Goal: Navigation & Orientation: Find specific page/section

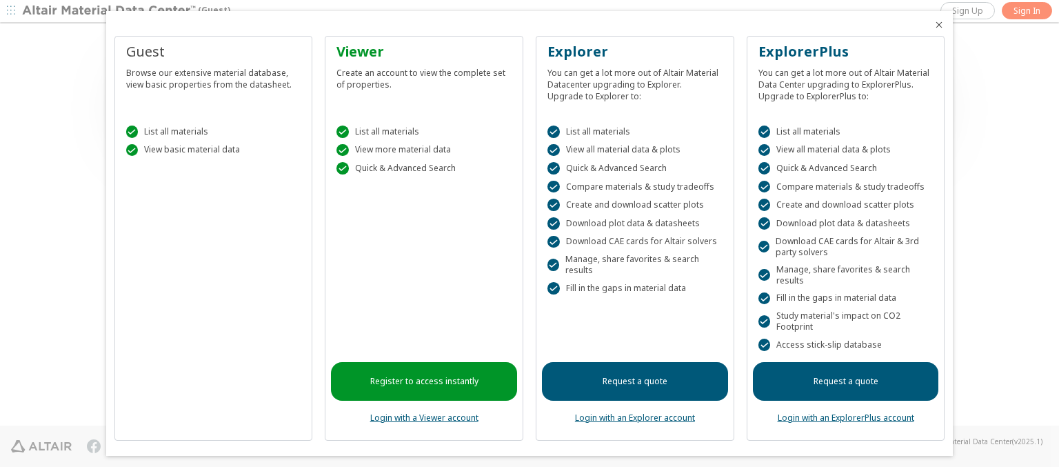
click at [933, 25] on icon "Close" at bounding box center [938, 24] width 11 height 11
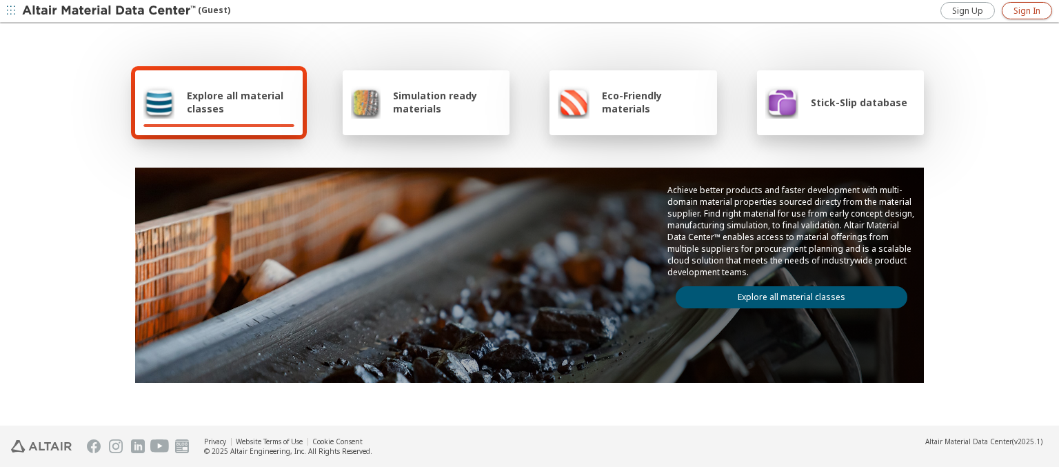
click at [1026, 10] on span "Sign In" at bounding box center [1026, 11] width 27 height 11
click at [110, 11] on img at bounding box center [110, 11] width 176 height 14
click at [235, 102] on span "Explore all material classes" at bounding box center [241, 102] width 108 height 26
click at [786, 294] on link "Explore all material classes" at bounding box center [792, 297] width 232 height 22
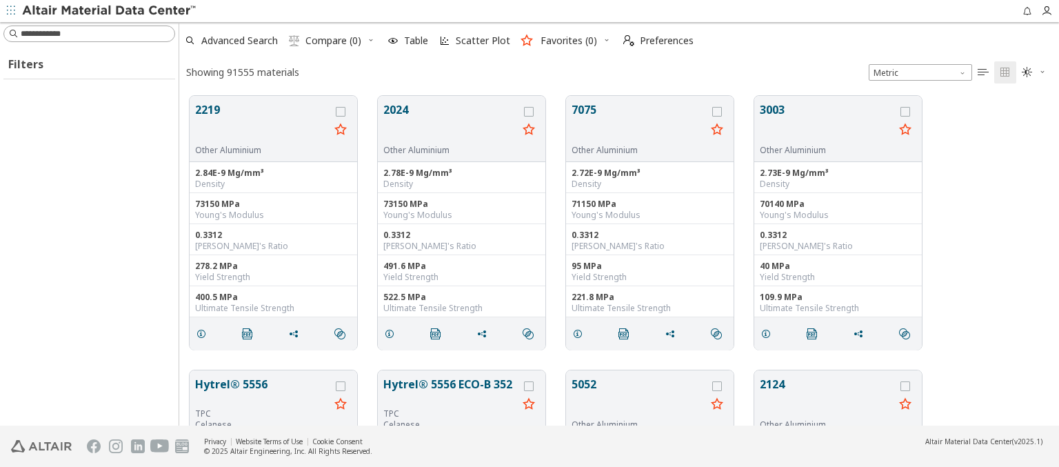
scroll to position [330, 869]
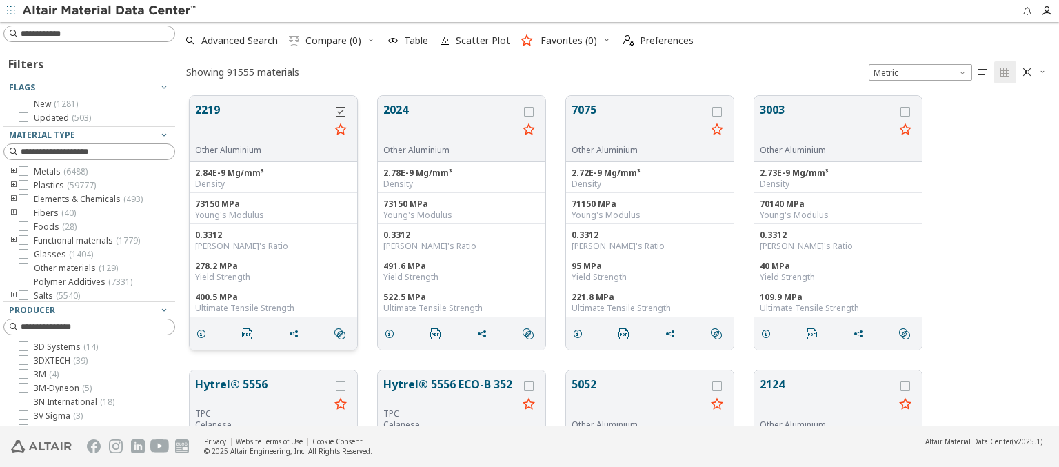
click at [342, 111] on icon "grid" at bounding box center [341, 112] width 10 height 10
click at [530, 111] on icon "grid" at bounding box center [529, 112] width 10 height 10
click at [654, 41] on span "Preferences" at bounding box center [667, 41] width 54 height 10
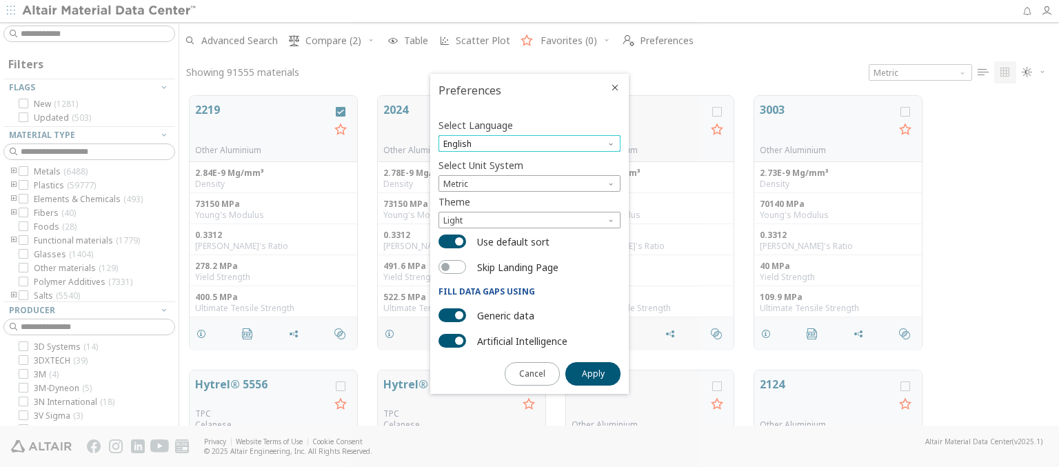
click at [529, 143] on span "English" at bounding box center [529, 143] width 182 height 17
click at [529, 177] on span "Deutsch" at bounding box center [529, 178] width 171 height 10
click at [593, 372] on span "Apply" at bounding box center [593, 373] width 23 height 11
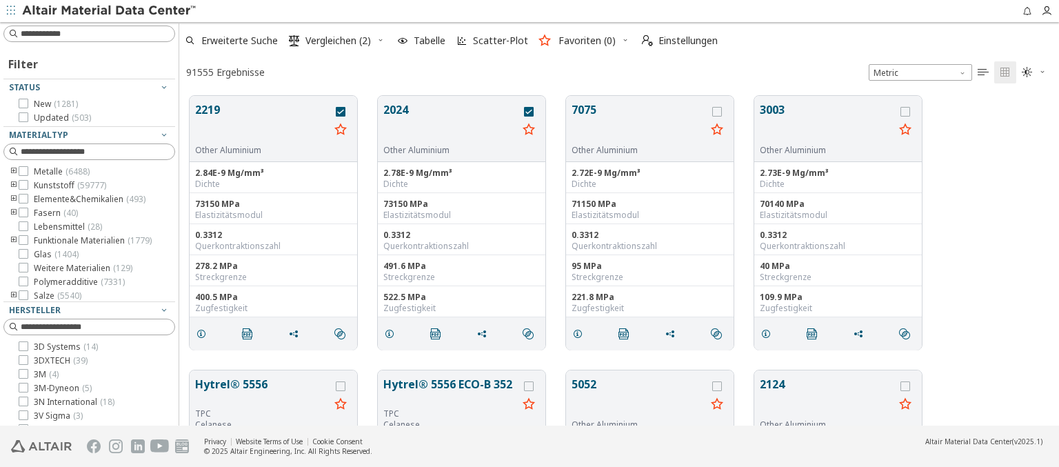
click at [110, 11] on img at bounding box center [110, 11] width 176 height 14
